Goal: Task Accomplishment & Management: Use online tool/utility

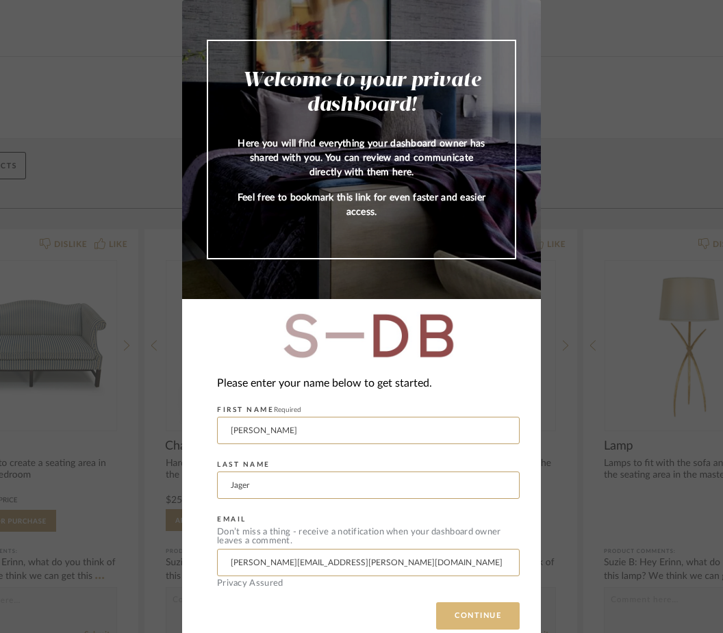
click at [458, 619] on button "CONTINUE" at bounding box center [477, 615] width 83 height 27
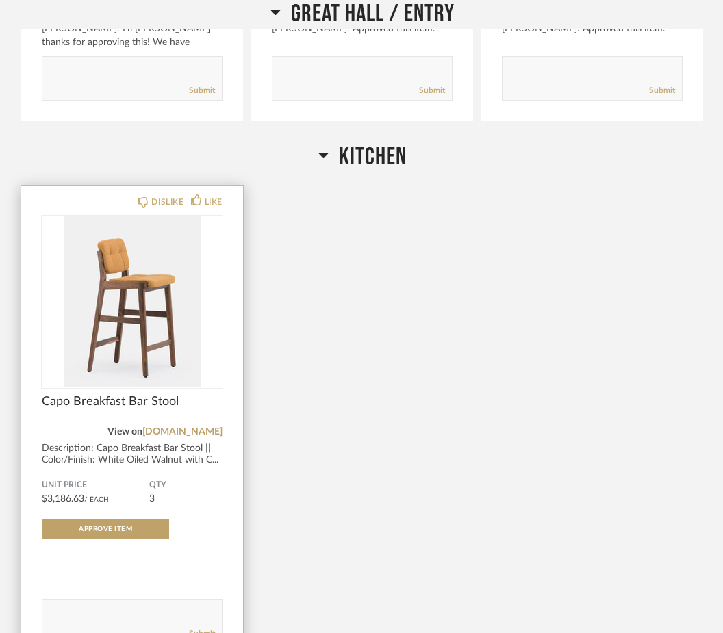
scroll to position [1638, 0]
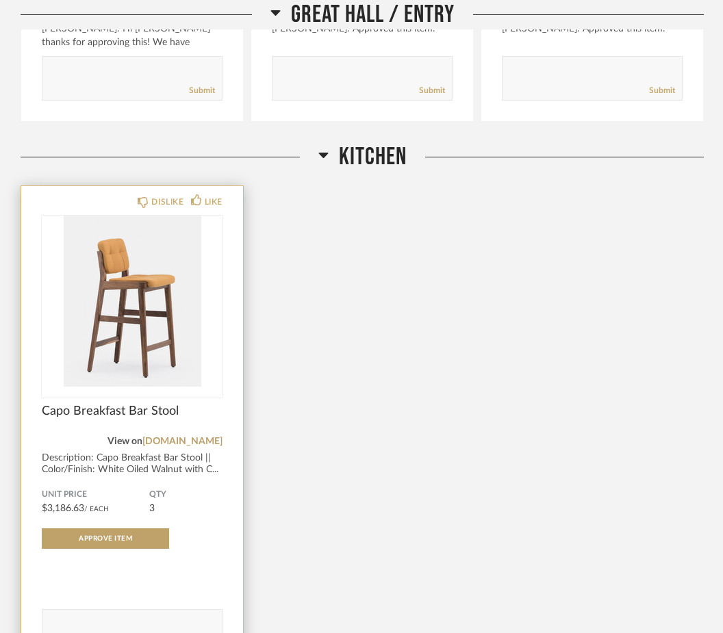
click at [151, 353] on img "0" at bounding box center [132, 301] width 181 height 171
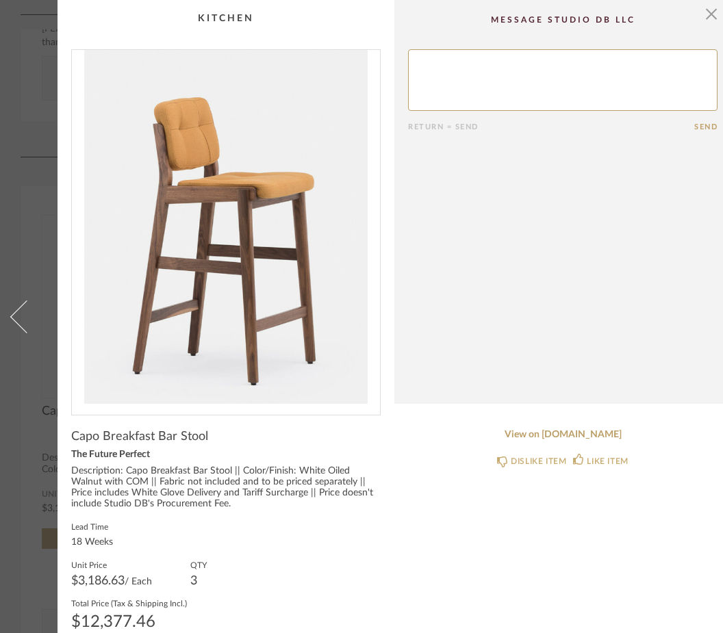
click at [27, 327] on span at bounding box center [26, 316] width 33 height 33
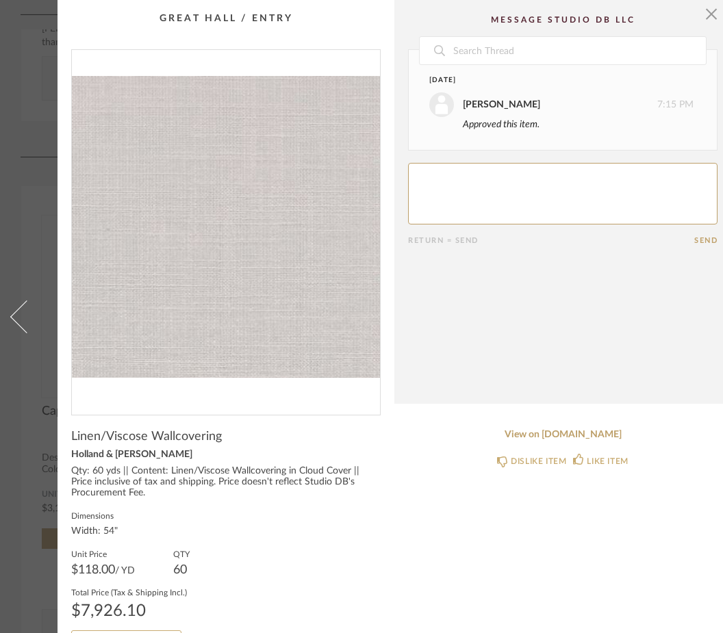
click at [34, 425] on link at bounding box center [18, 316] width 37 height 633
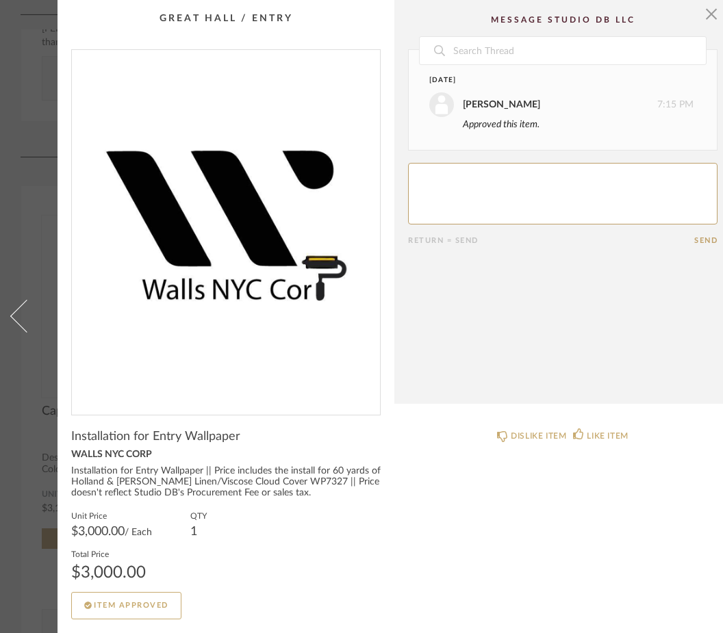
click at [36, 504] on link at bounding box center [18, 316] width 37 height 633
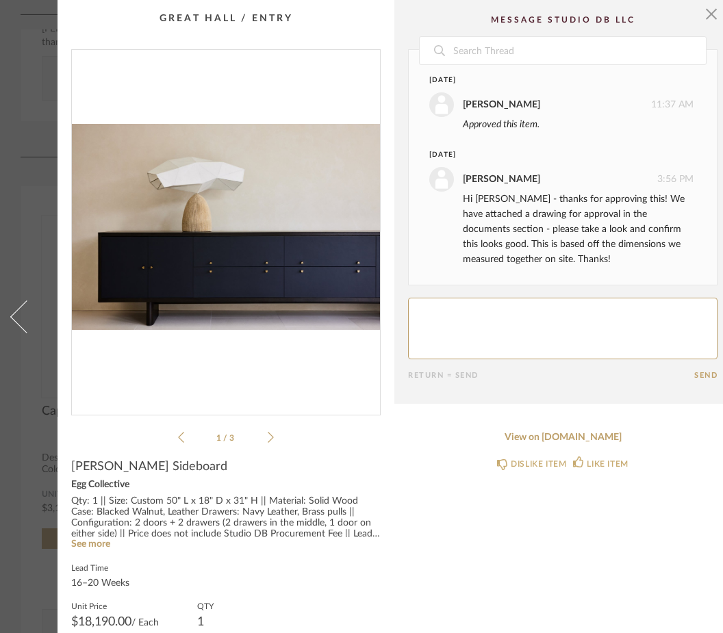
click at [719, 18] on cpp-summary-comments "Date [DATE] [PERSON_NAME] 11:37 AM Approved this item. [DATE] [PERSON_NAME] 3:5…" at bounding box center [562, 202] width 337 height 404
click at [710, 22] on span "button" at bounding box center [710, 13] width 27 height 27
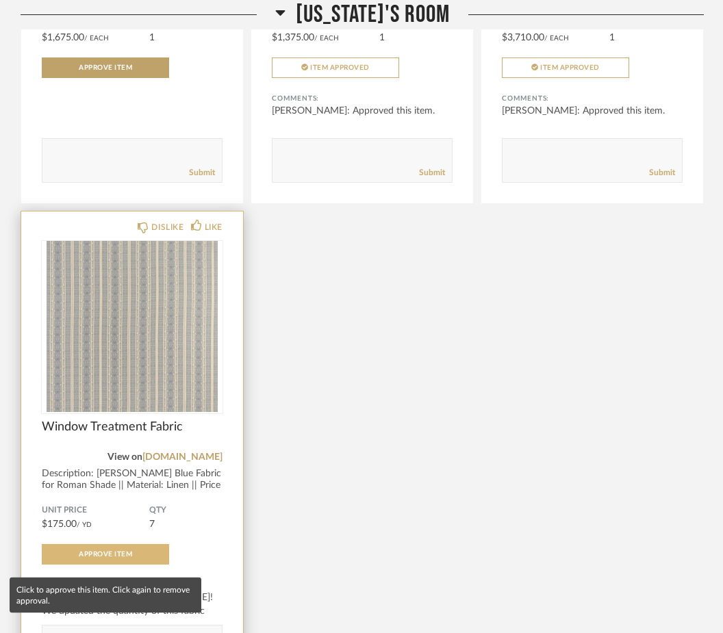
scroll to position [4852, 0]
click at [86, 558] on span "Approve Item" at bounding box center [105, 554] width 53 height 7
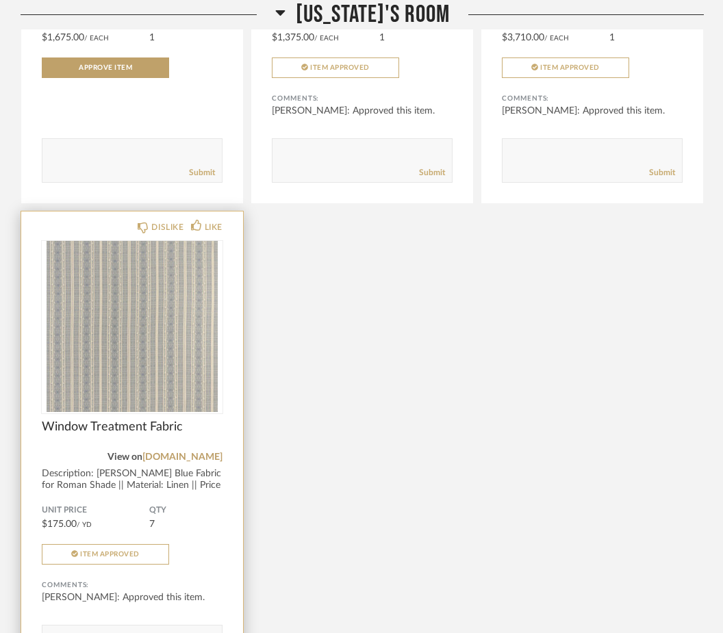
scroll to position [5038, 0]
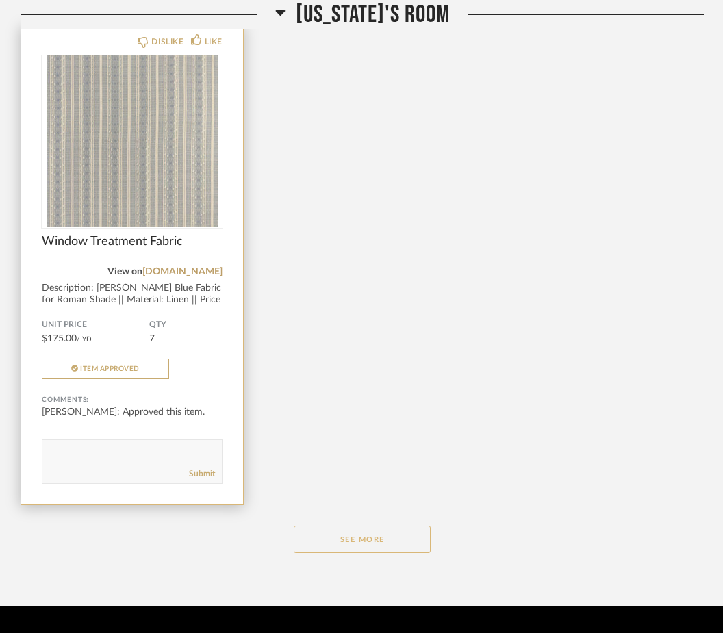
click at [361, 548] on button "See More" at bounding box center [362, 539] width 137 height 27
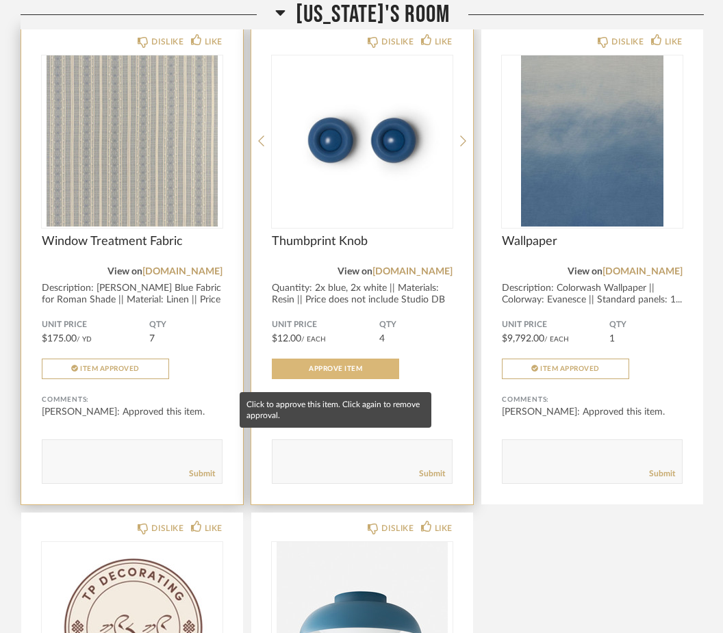
click at [335, 372] on span "Approve Item" at bounding box center [335, 368] width 53 height 7
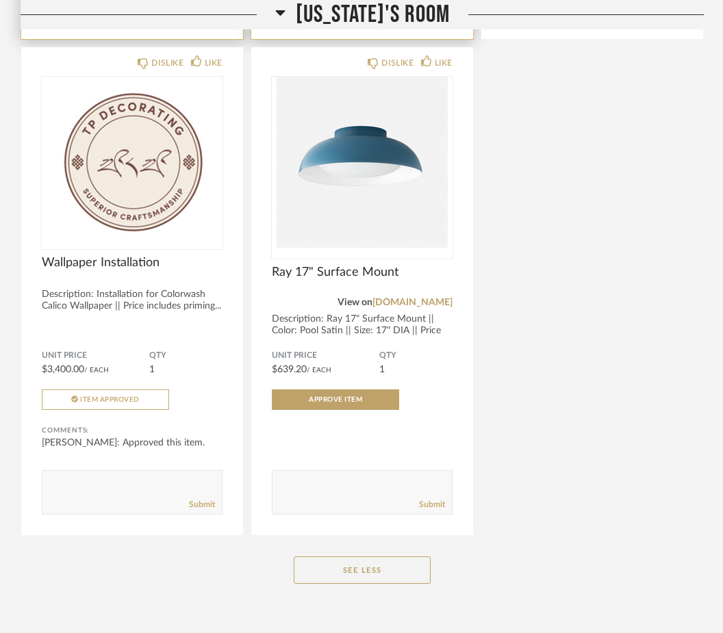
scroll to position [5535, 0]
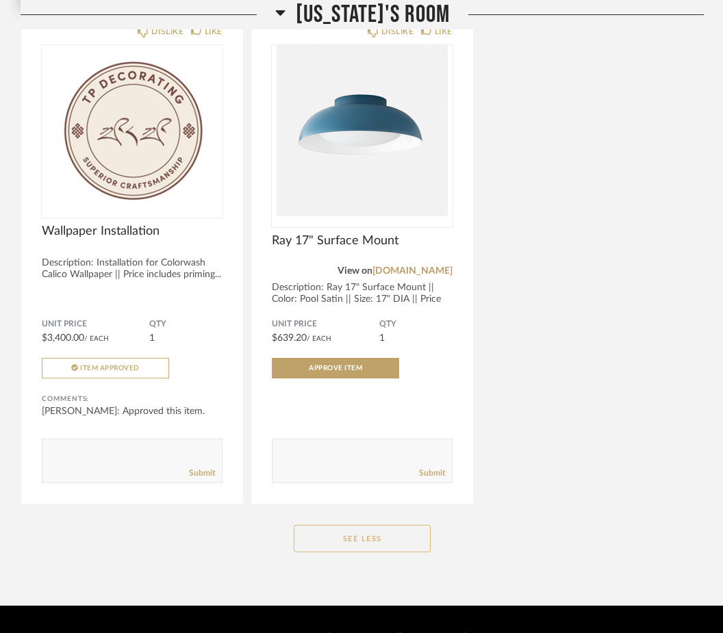
click at [383, 544] on button "See Less" at bounding box center [362, 538] width 137 height 27
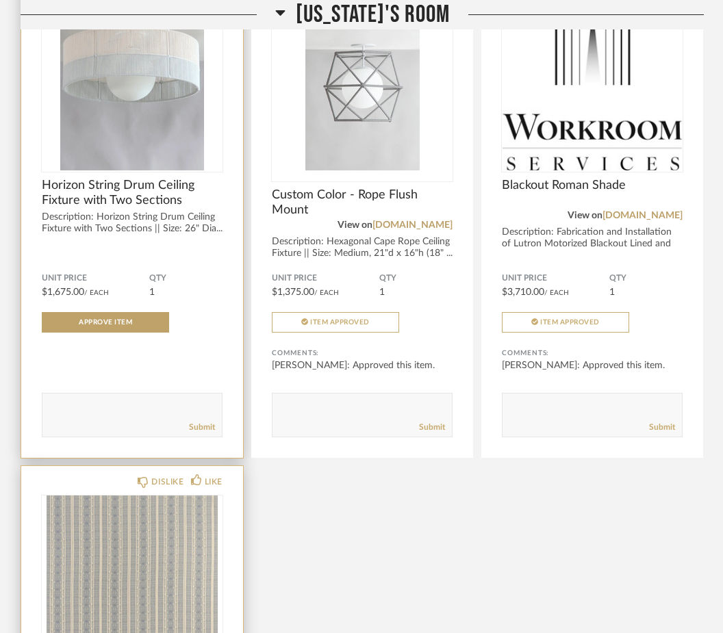
scroll to position [5076, 0]
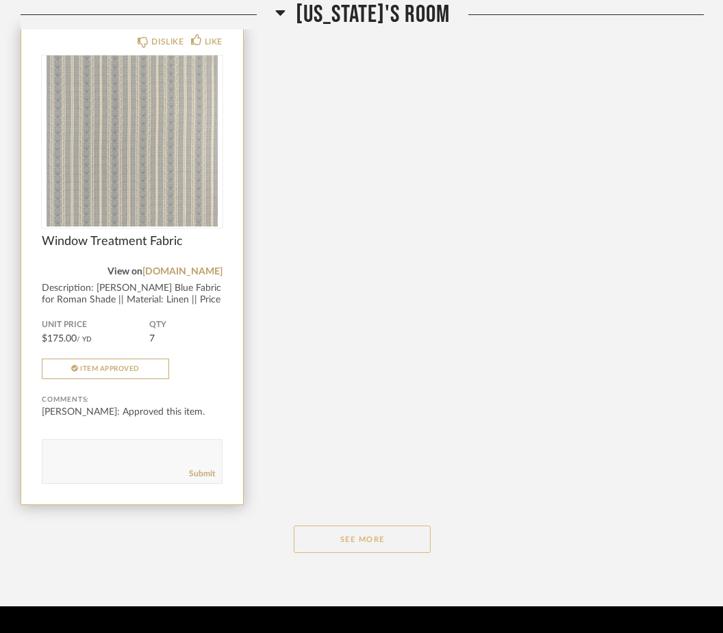
click at [345, 538] on button "See More" at bounding box center [362, 539] width 137 height 27
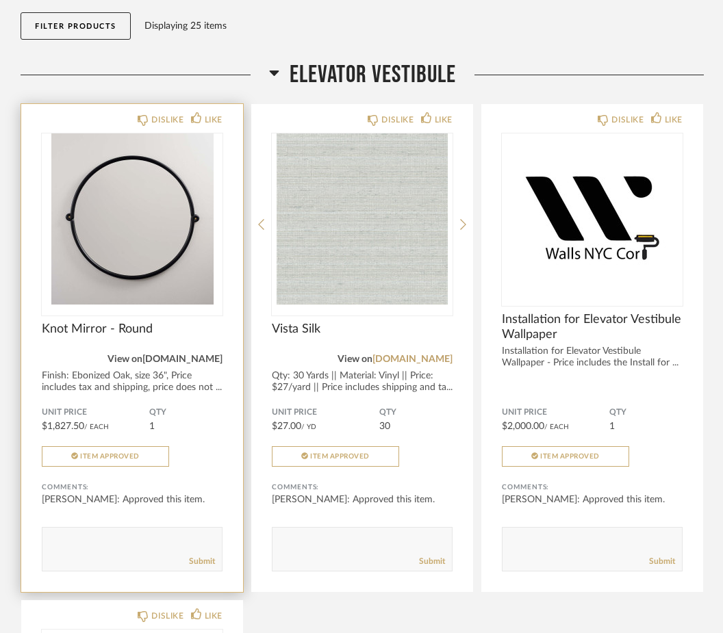
scroll to position [147, 0]
click at [201, 362] on link "[DOMAIN_NAME]" at bounding box center [182, 360] width 80 height 10
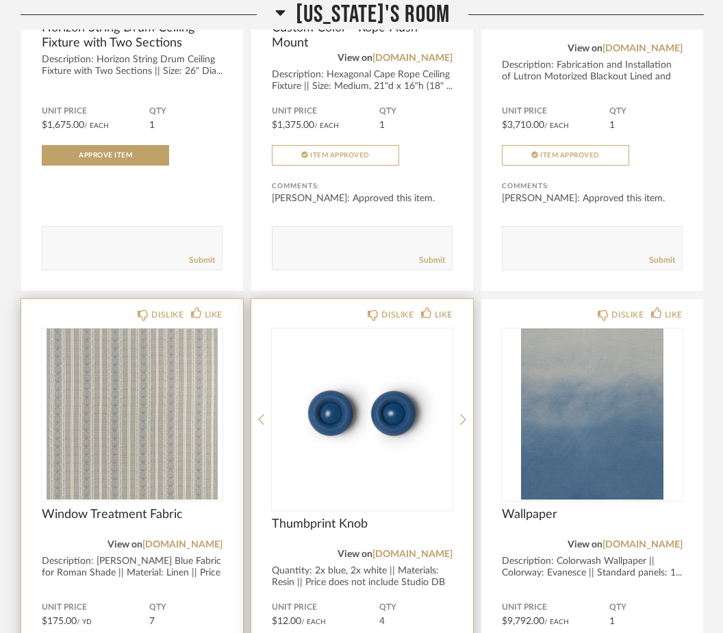
scroll to position [4802, 0]
click at [408, 560] on link "[DOMAIN_NAME]" at bounding box center [412, 555] width 80 height 10
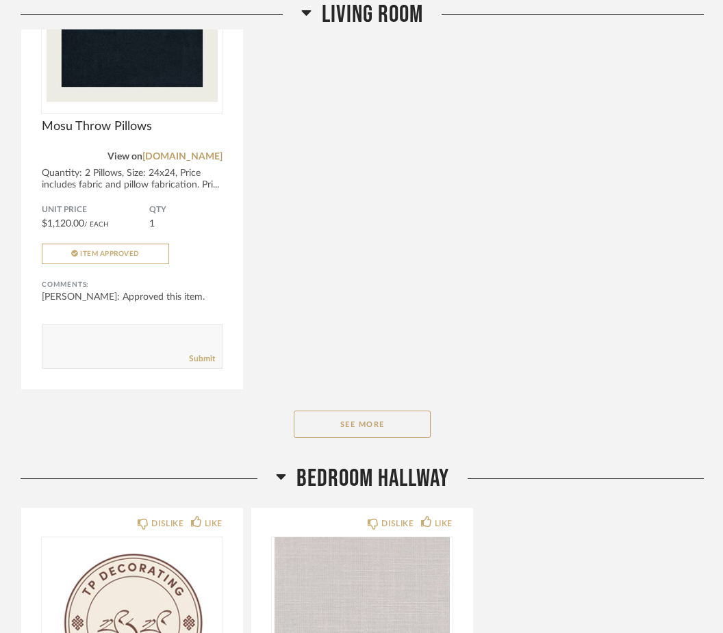
scroll to position [3576, 0]
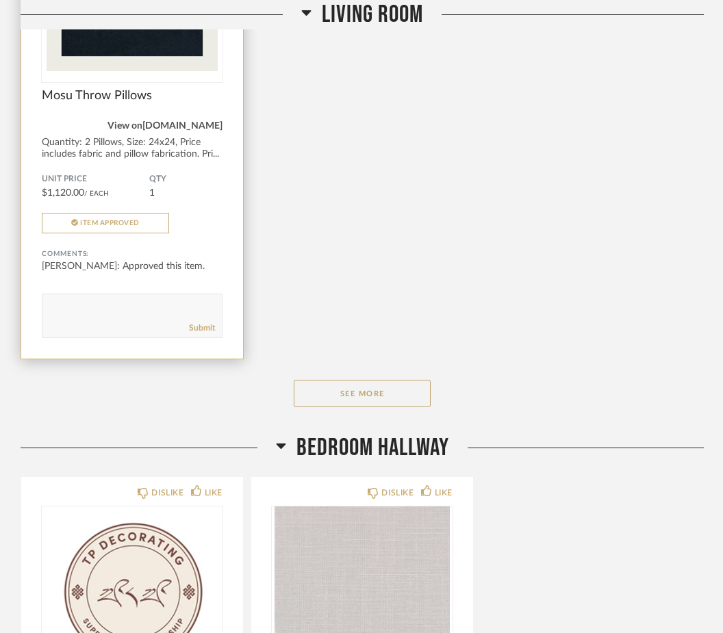
click at [210, 130] on link "[DOMAIN_NAME]" at bounding box center [182, 126] width 80 height 10
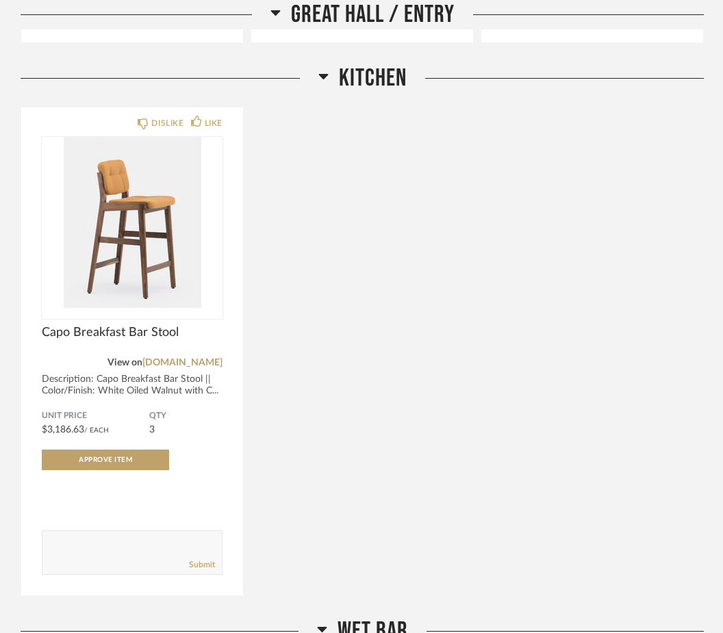
scroll to position [1139, 0]
